Goal: Information Seeking & Learning: Check status

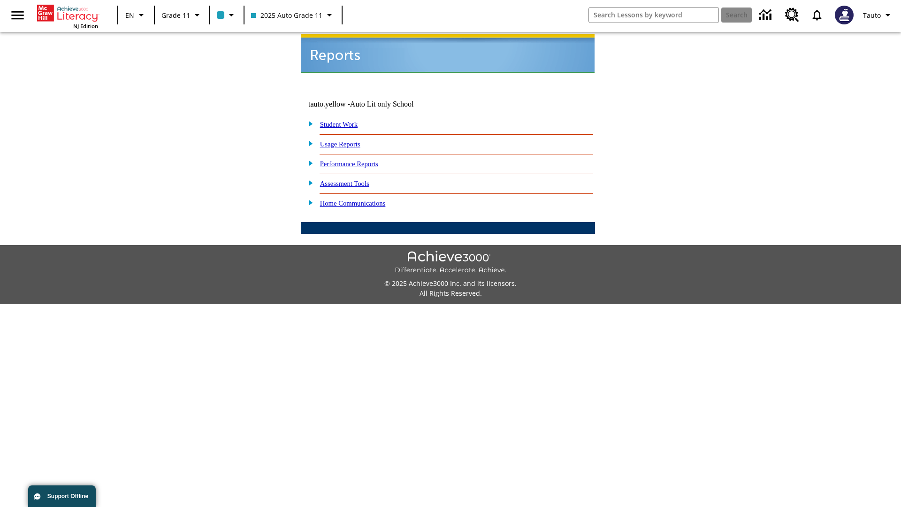
click at [347, 140] on link "Usage Reports" at bounding box center [340, 144] width 40 height 8
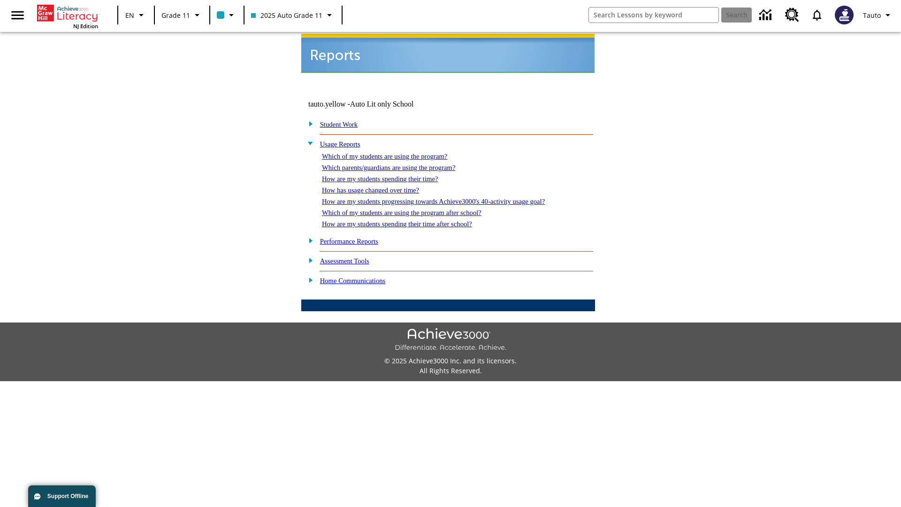
click at [394, 153] on link "Which of my students are using the program?" at bounding box center [384, 157] width 125 height 8
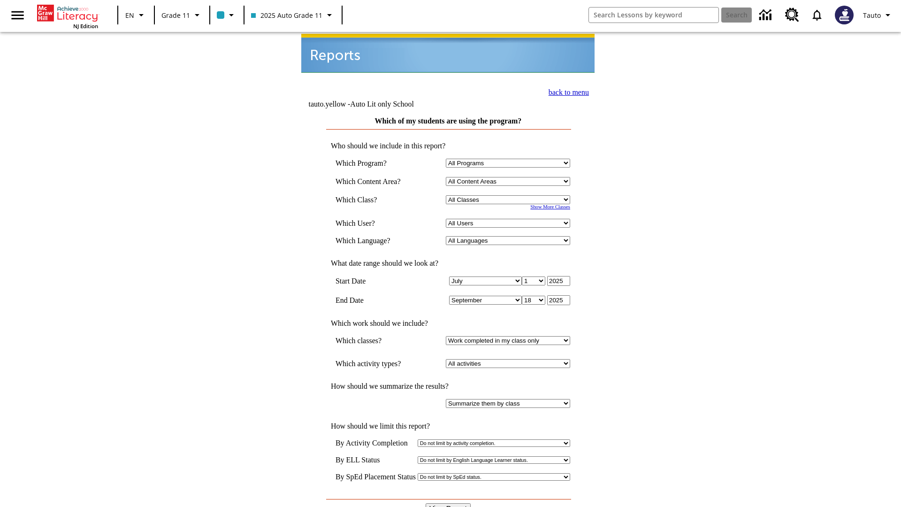
click at [449, 503] on input "View Report" at bounding box center [448, 508] width 45 height 10
click at [566, 91] on link "back to menu" at bounding box center [569, 92] width 40 height 8
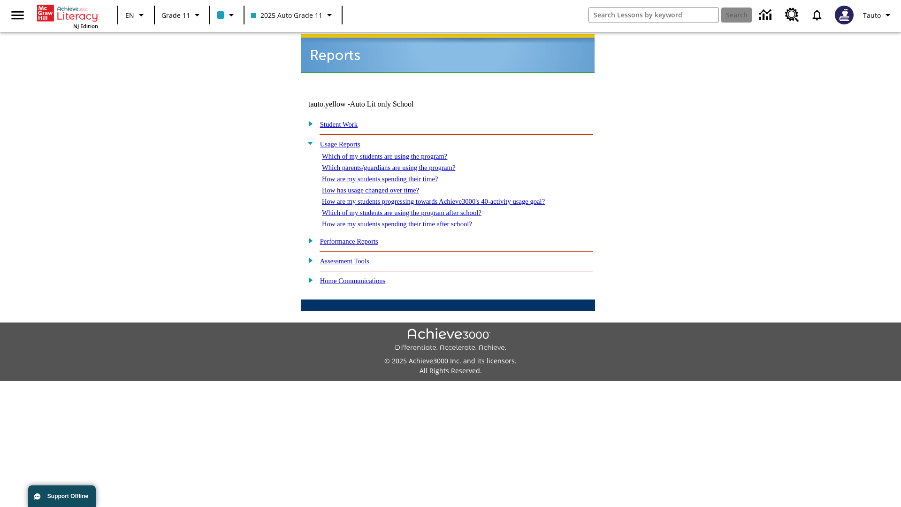
click at [389, 175] on link "How are my students spending their time?" at bounding box center [380, 179] width 116 height 8
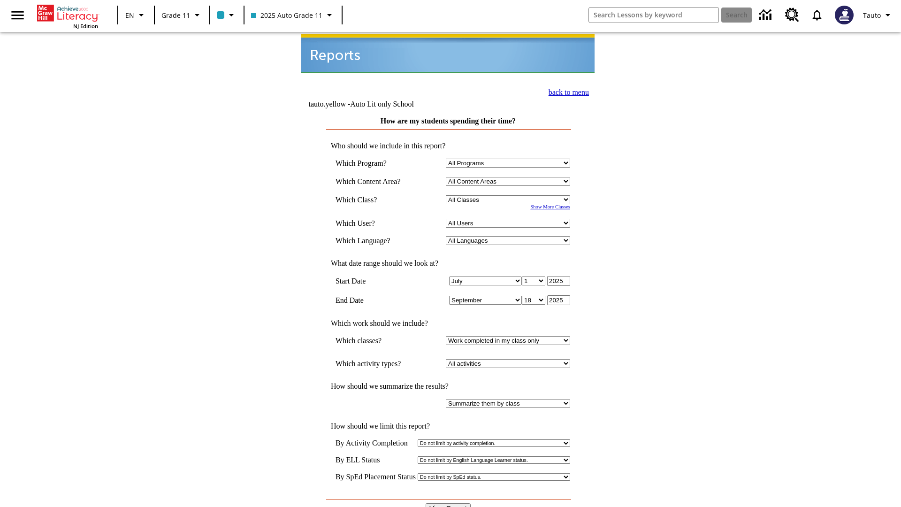
click at [449, 503] on input "View Report" at bounding box center [448, 508] width 45 height 10
click at [566, 91] on link "back to menu" at bounding box center [569, 92] width 40 height 8
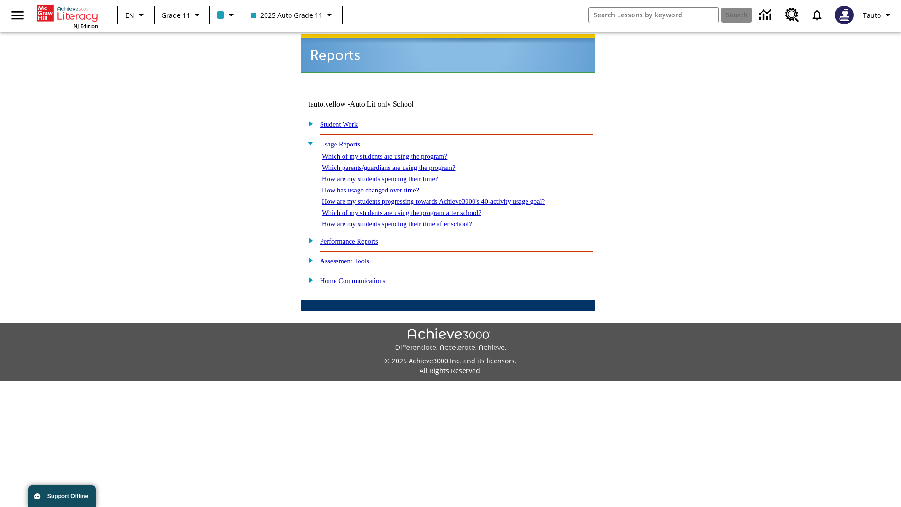
click at [408, 220] on link "How are my students spending their time after school?" at bounding box center [397, 224] width 150 height 8
